Goal: Find specific page/section: Find specific page/section

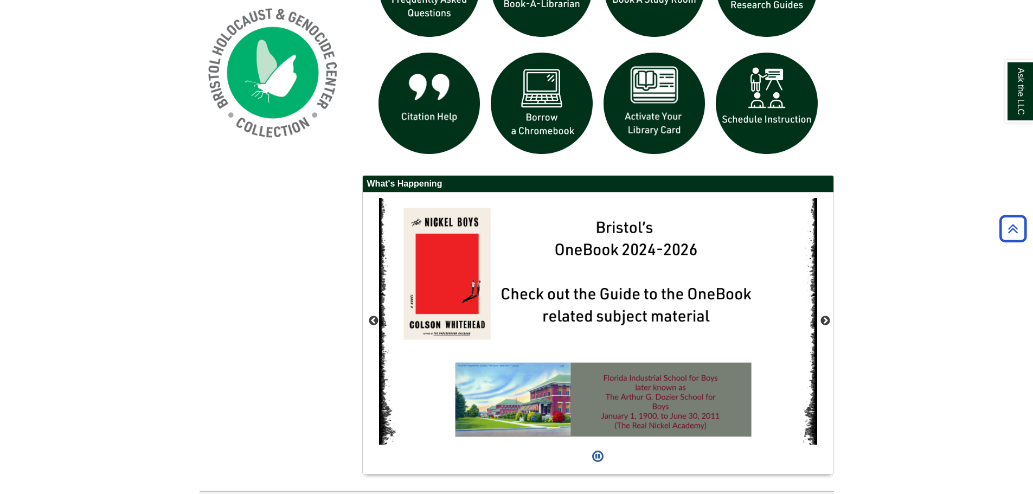
scroll to position [892, 0]
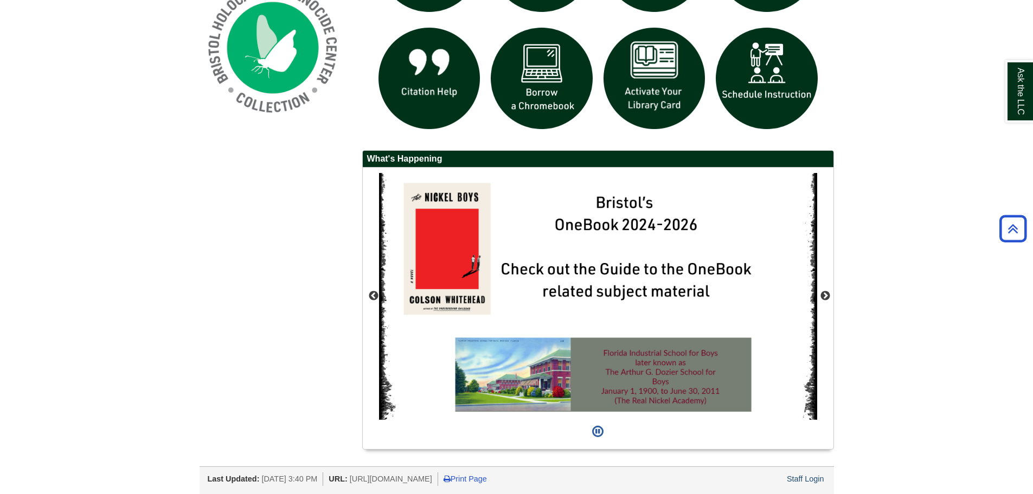
click at [778, 485] on div "Last Updated: [DATE] 3:40 PM URL: [URL][DOMAIN_NAME] Print Page Staff Login" at bounding box center [521, 478] width 626 height 16
click at [789, 479] on link "Staff Login" at bounding box center [805, 479] width 37 height 9
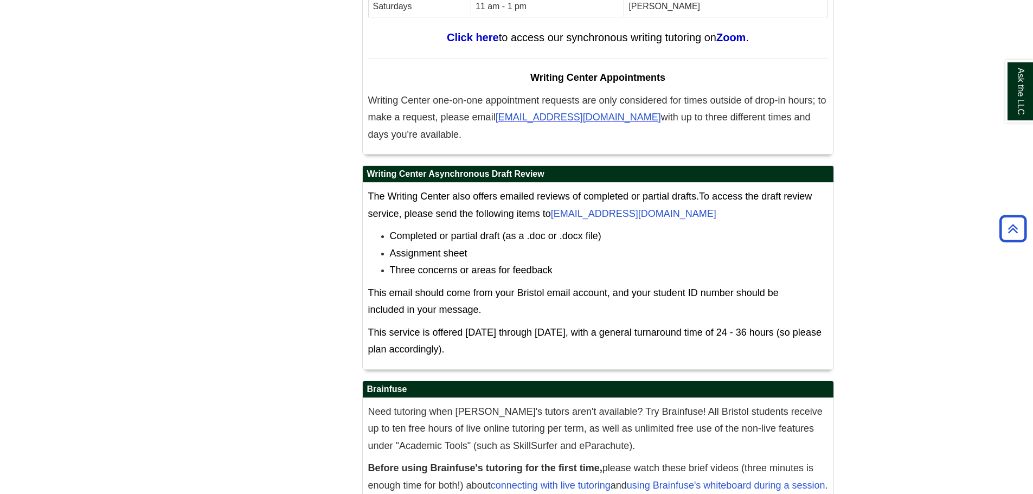
scroll to position [6074, 0]
